Goal: Obtain resource: Download file/media

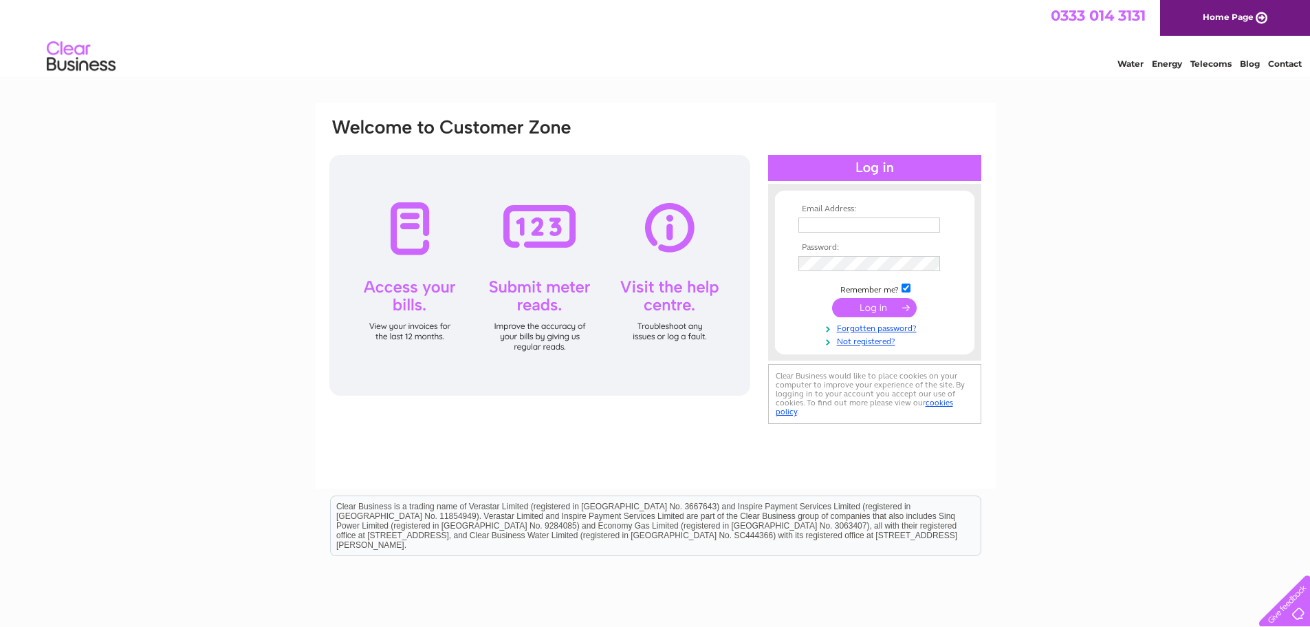
click at [865, 222] on input "text" at bounding box center [870, 224] width 142 height 15
type input "invoice@directflooring.co.uk"
click at [832, 299] on input "submit" at bounding box center [874, 308] width 85 height 19
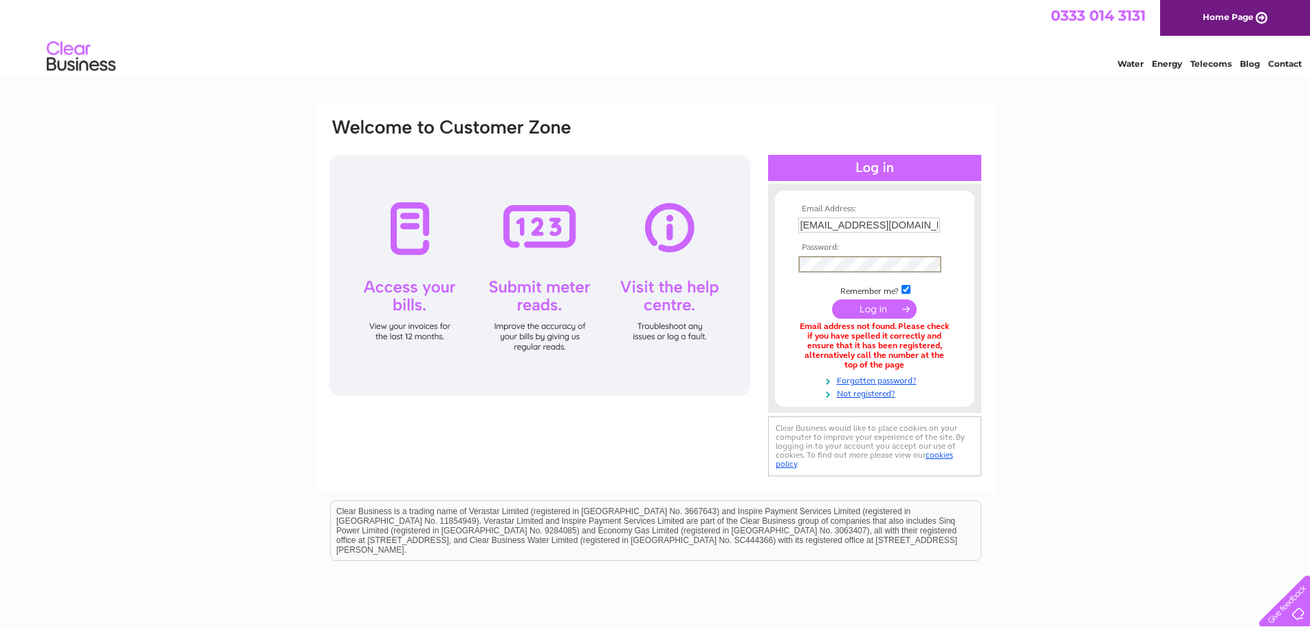
click at [832, 299] on input "submit" at bounding box center [874, 308] width 85 height 19
drag, startPoint x: 830, startPoint y: 228, endPoint x: 763, endPoint y: 228, distance: 67.4
click at [763, 228] on div "Email Address: invoice@directflooring.co.uk Password:" at bounding box center [655, 298] width 655 height 363
type input "krisit@directflooring.co.uk"
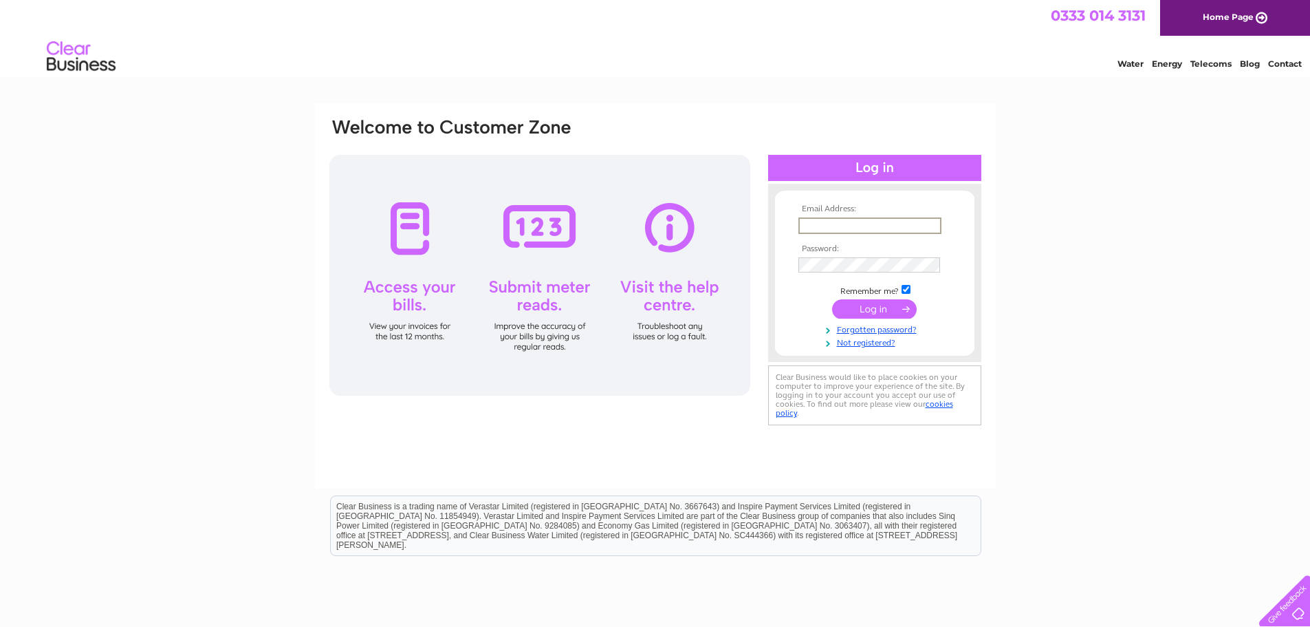
click at [812, 226] on input "text" at bounding box center [870, 225] width 143 height 17
type input "Kristi.graham@directflooring.co.uk"
click at [832, 299] on input "submit" at bounding box center [874, 308] width 85 height 19
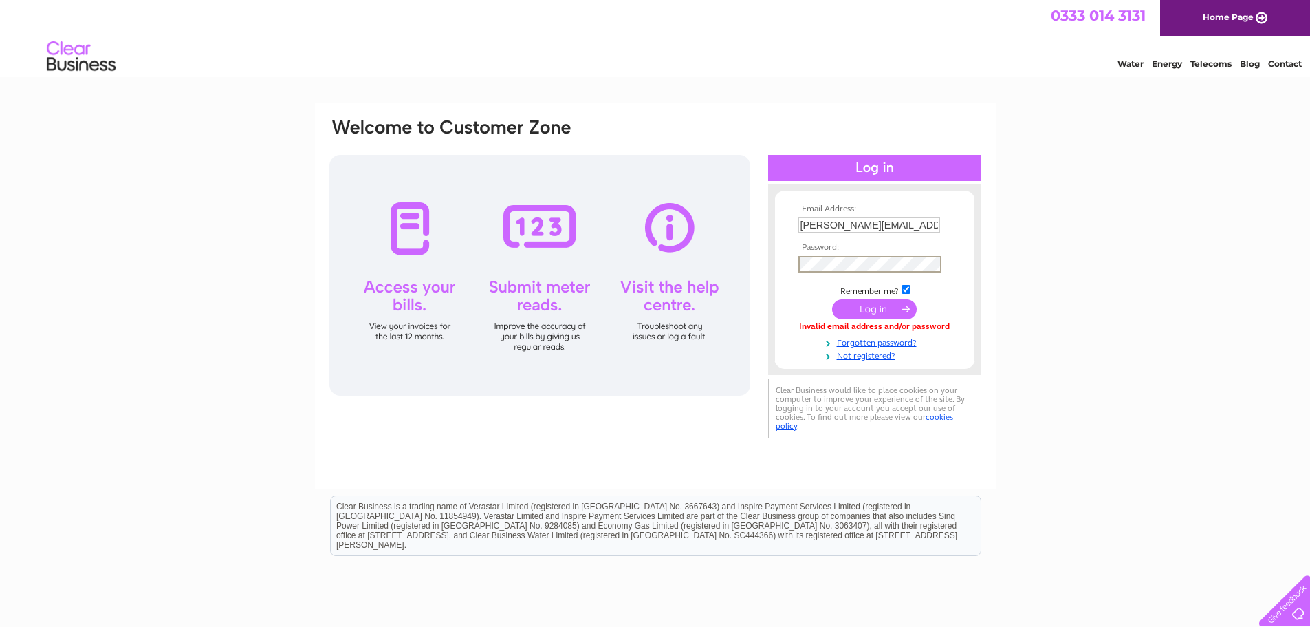
click at [832, 299] on input "submit" at bounding box center [874, 308] width 85 height 19
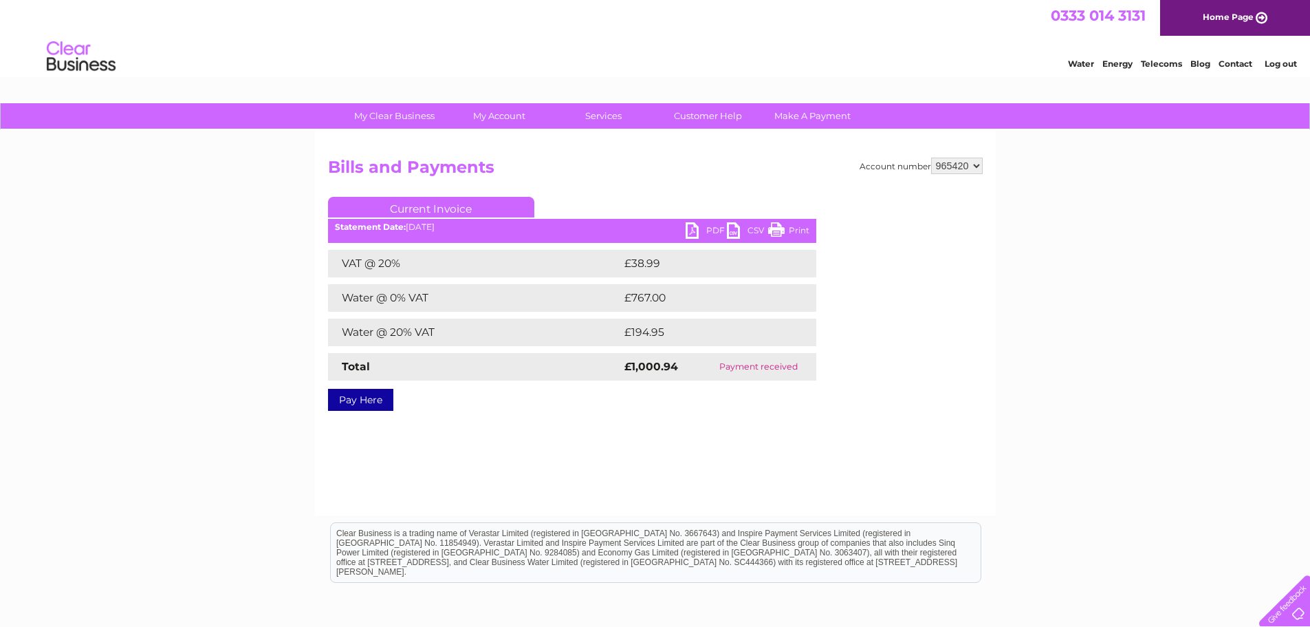
drag, startPoint x: 709, startPoint y: 237, endPoint x: 710, endPoint y: 250, distance: 13.1
click at [709, 237] on link "PDF" at bounding box center [706, 232] width 41 height 20
click at [1247, 63] on link "Contact" at bounding box center [1236, 63] width 34 height 10
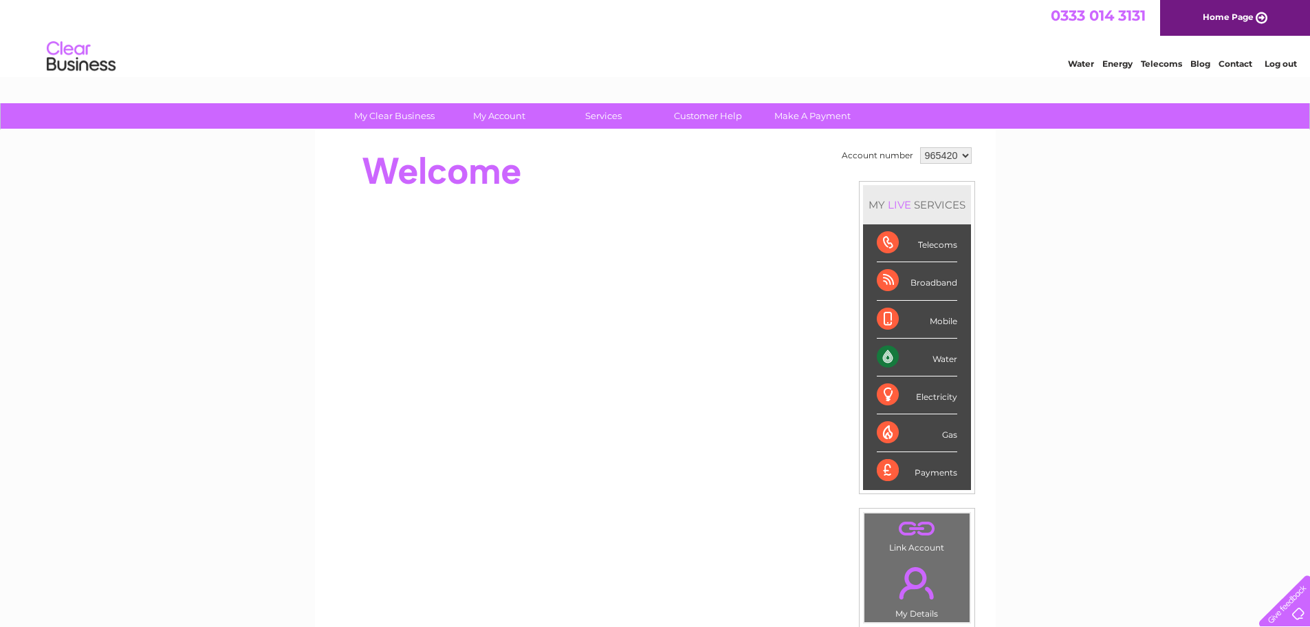
click at [1242, 63] on link "Contact" at bounding box center [1236, 63] width 34 height 10
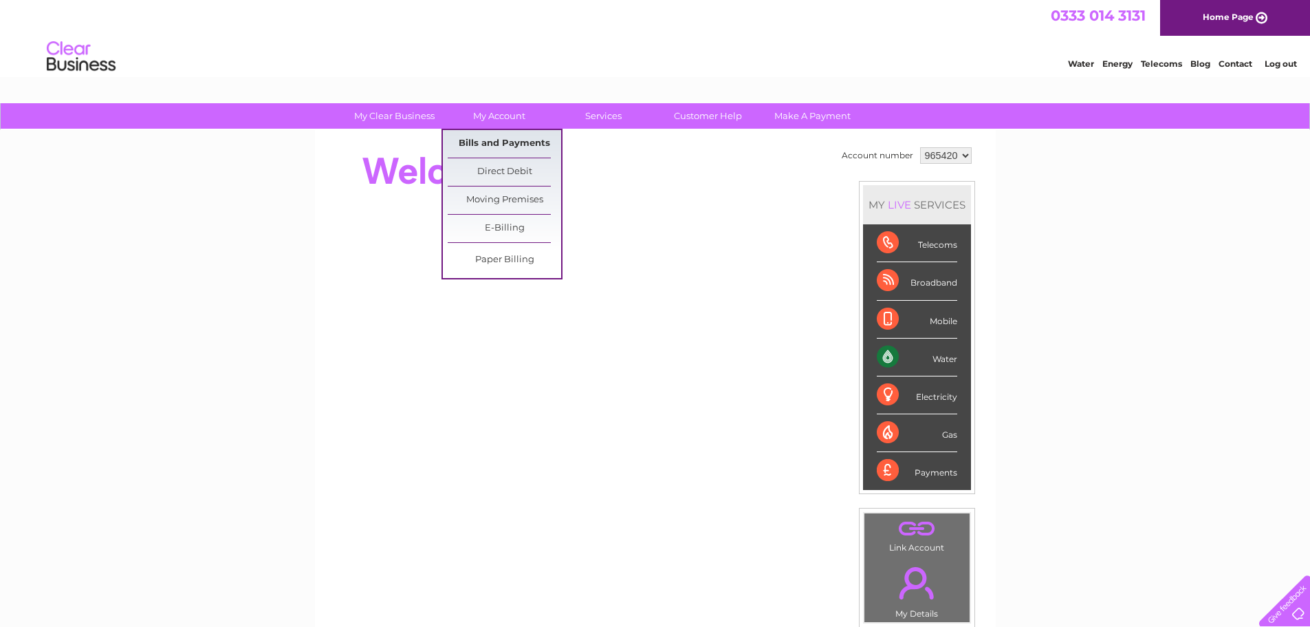
click at [494, 140] on link "Bills and Payments" at bounding box center [505, 144] width 114 height 28
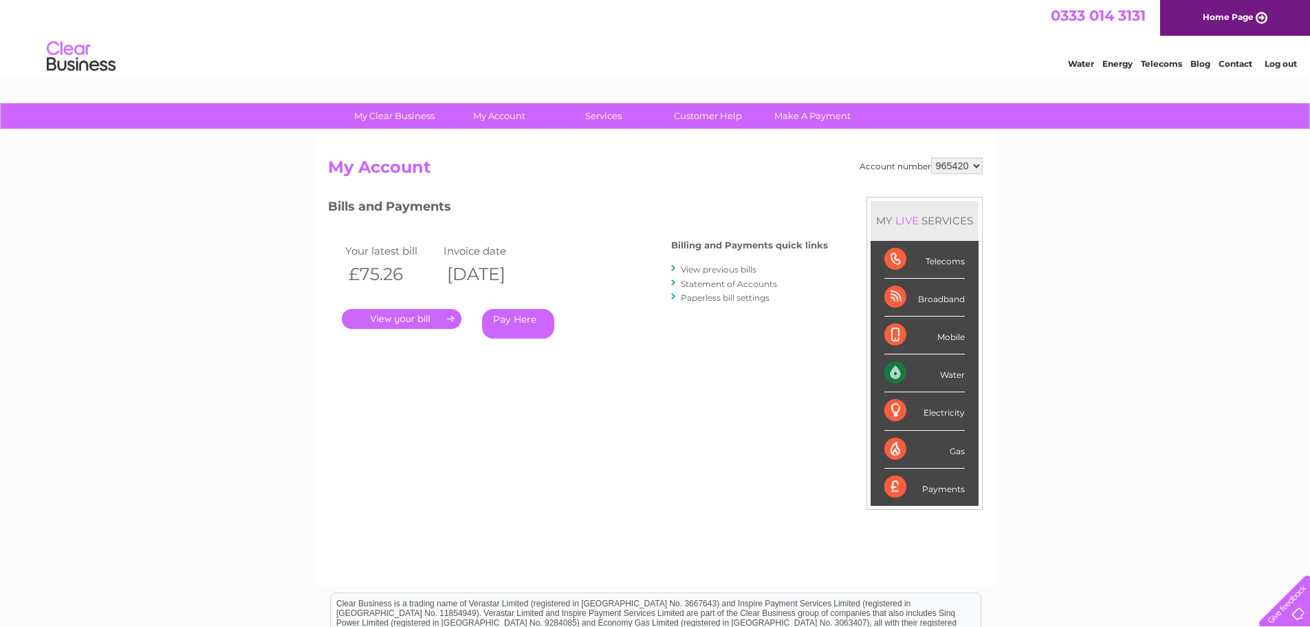
click at [419, 323] on link "." at bounding box center [402, 319] width 120 height 20
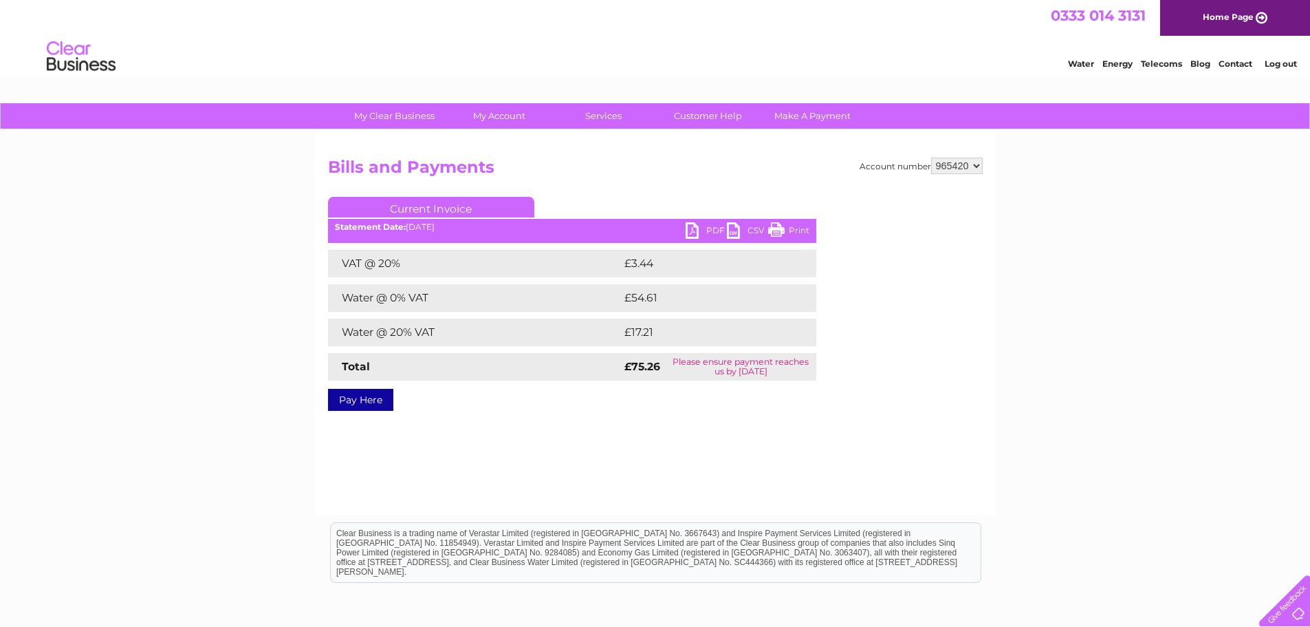
click at [699, 230] on link "PDF" at bounding box center [706, 232] width 41 height 20
